Goal: Register for event/course

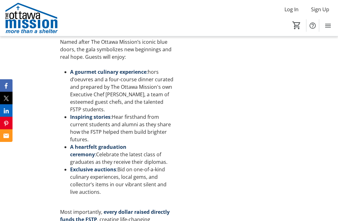
scroll to position [368, 0]
click at [160, 221] on p "Most importantly, every dollar raised directly funds the FSTP , creating life-c…" at bounding box center [117, 224] width 115 height 30
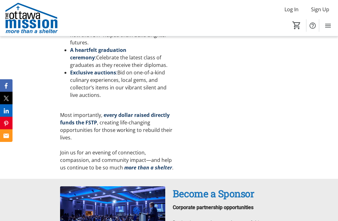
scroll to position [465, 0]
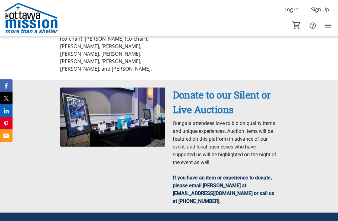
scroll to position [910, 0]
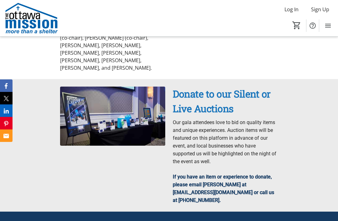
click at [35, 147] on div "Donate to our Silent or Live Auctions Our gala attendees love to bid on quality…" at bounding box center [169, 145] width 338 height 133
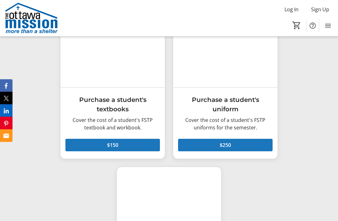
scroll to position [1603, 0]
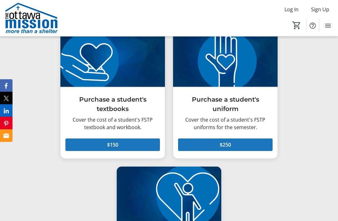
click at [55, 134] on div "Donate Now! Purchase a student's textbooks Cover the cost of a student's FSTP t…" at bounding box center [169, 167] width 338 height 340
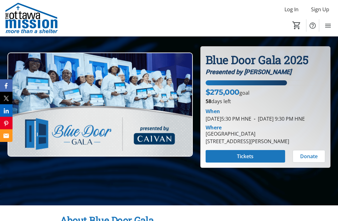
scroll to position [54, 0]
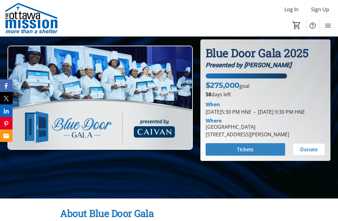
click at [230, 157] on span at bounding box center [246, 149] width 80 height 15
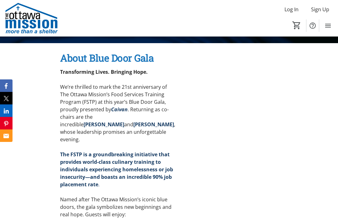
scroll to position [210, 0]
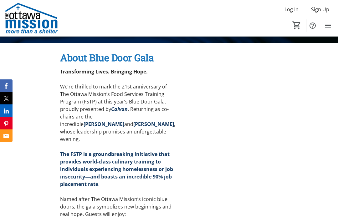
click at [117, 143] on p "We’re thrilled to mark the 21st anniversary of The Ottawa Mission’s Food Servic…" at bounding box center [117, 113] width 115 height 60
click at [133, 128] on strong "[PERSON_NAME]" at bounding box center [153, 124] width 41 height 7
click at [84, 128] on strong "[PERSON_NAME]" at bounding box center [104, 124] width 41 height 7
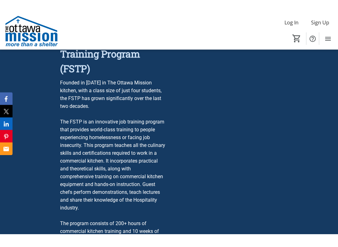
scroll to position [6, 0]
